Goal: Navigation & Orientation: Find specific page/section

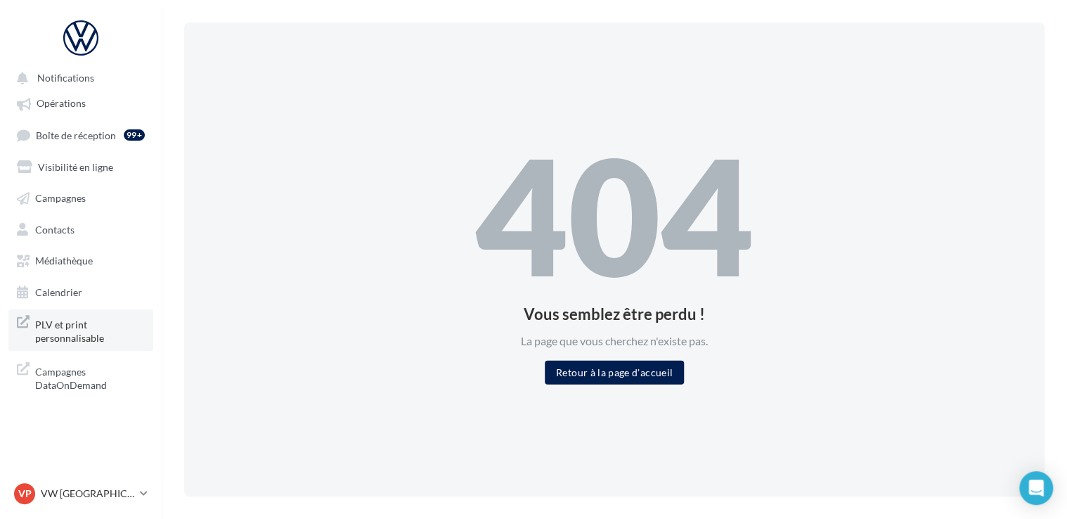
click at [124, 342] on span "PLV et print personnalisable" at bounding box center [90, 330] width 110 height 30
